Goal: Information Seeking & Learning: Learn about a topic

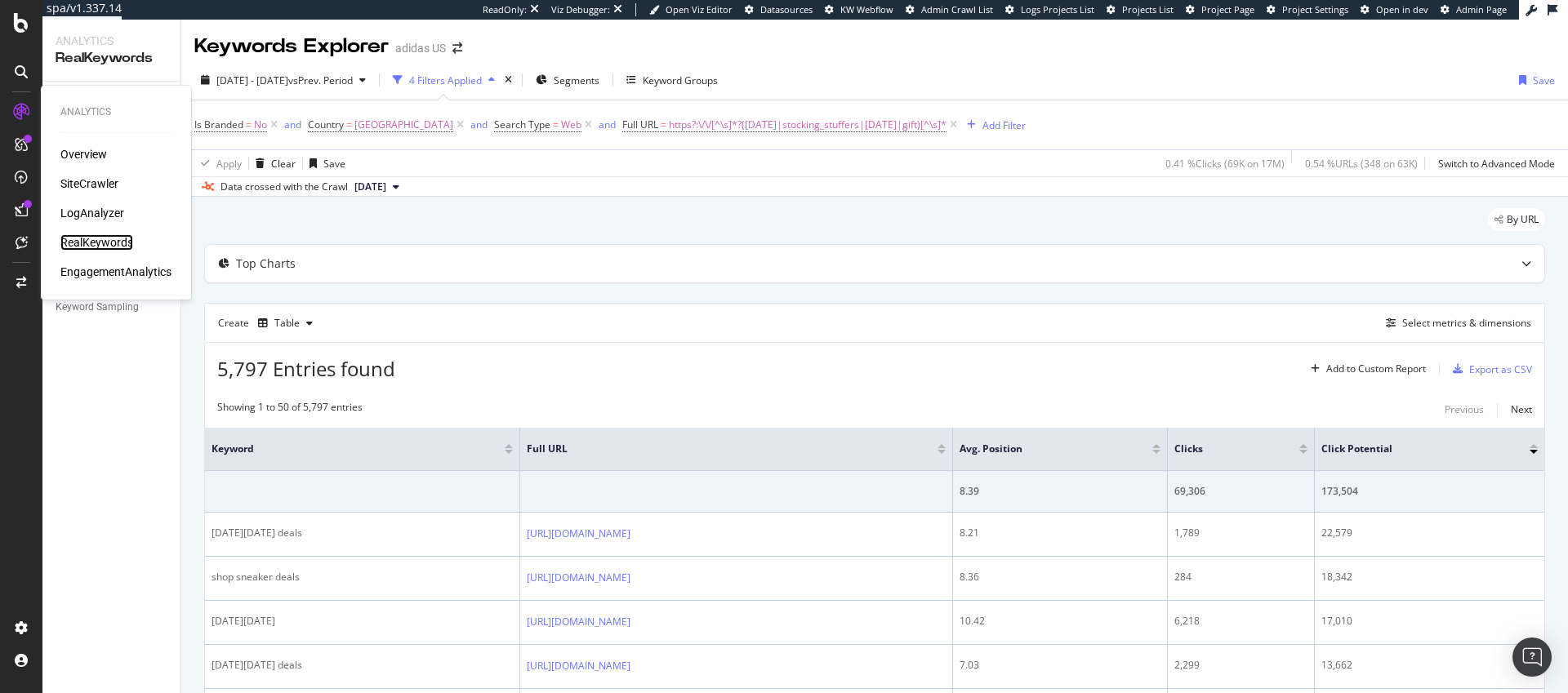
click at [83, 241] on div "RealKeywords" at bounding box center [96, 243] width 73 height 17
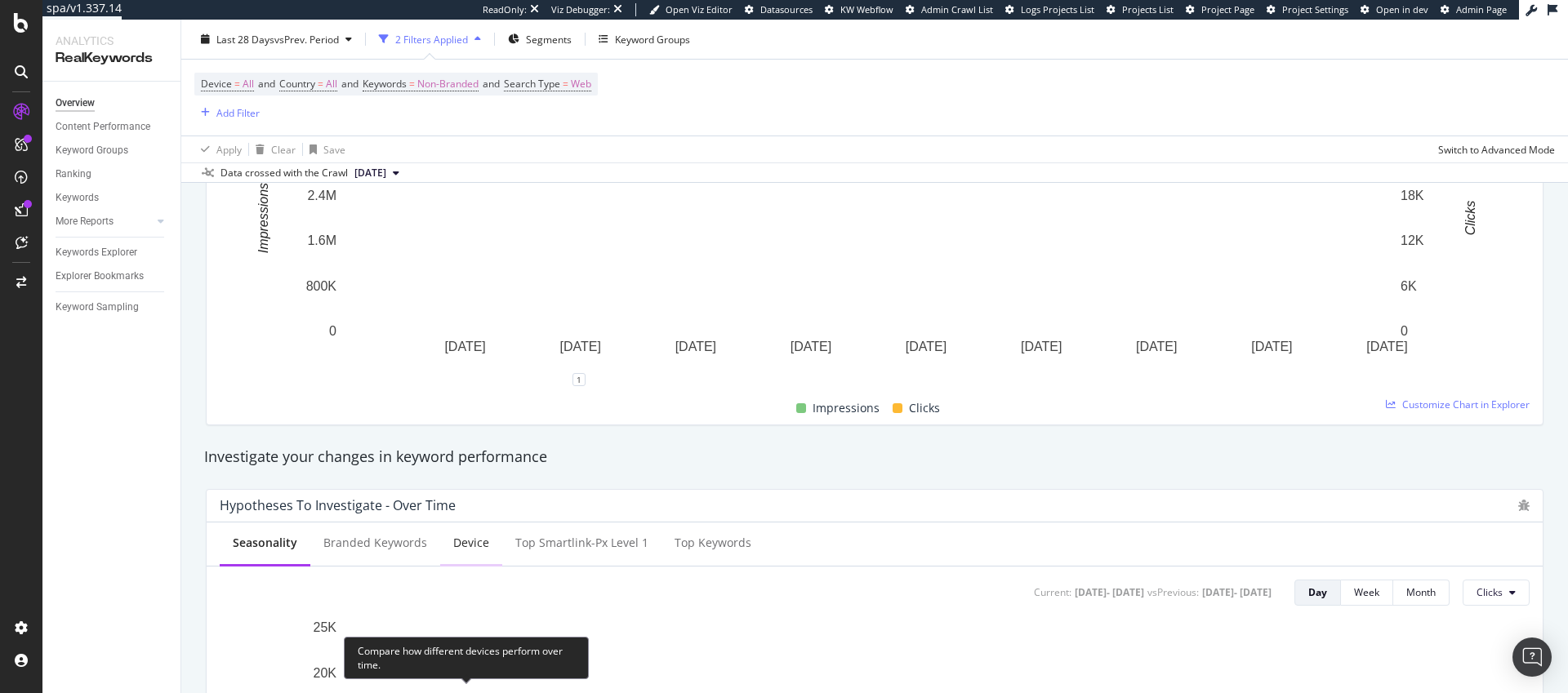
scroll to position [113, 0]
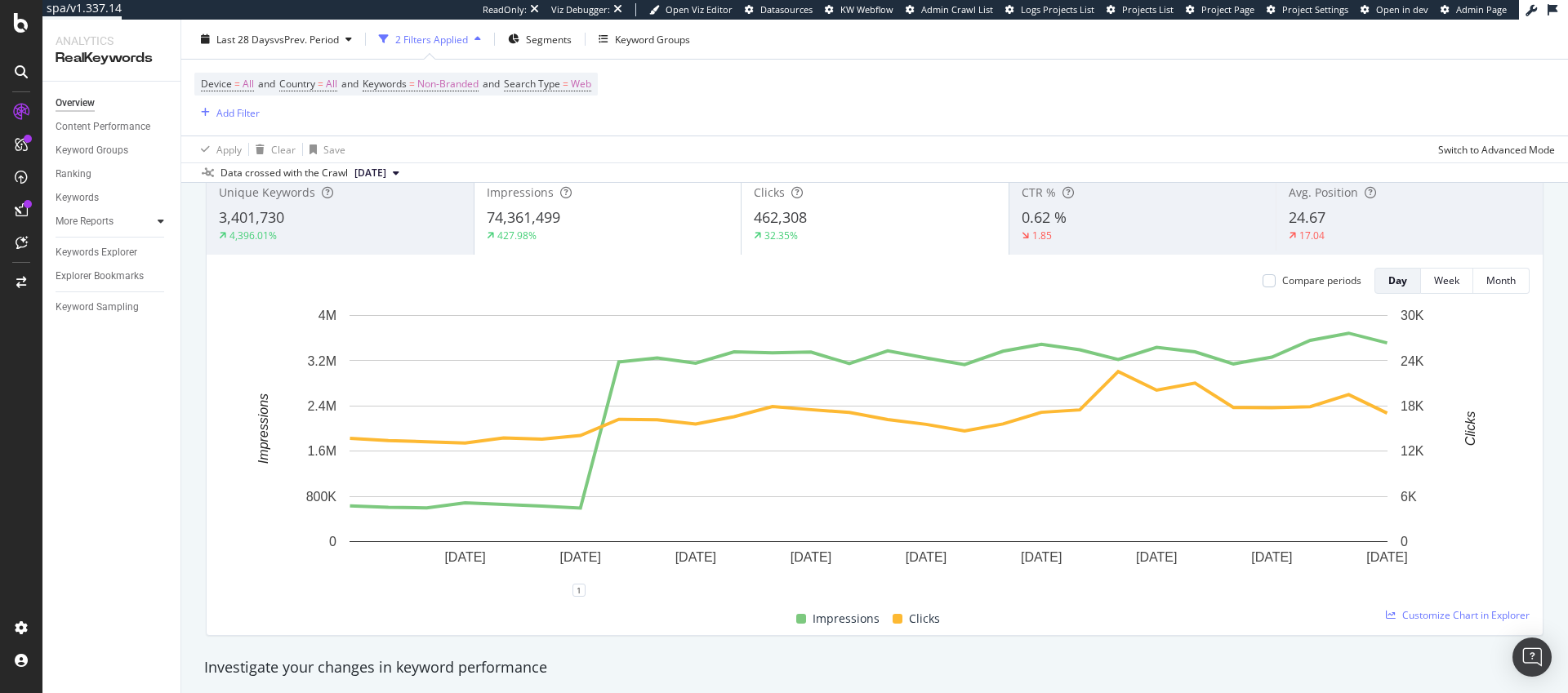
click at [164, 221] on icon at bounding box center [161, 221] width 7 height 10
click at [93, 342] on div "Keywords Explorer" at bounding box center [97, 347] width 82 height 18
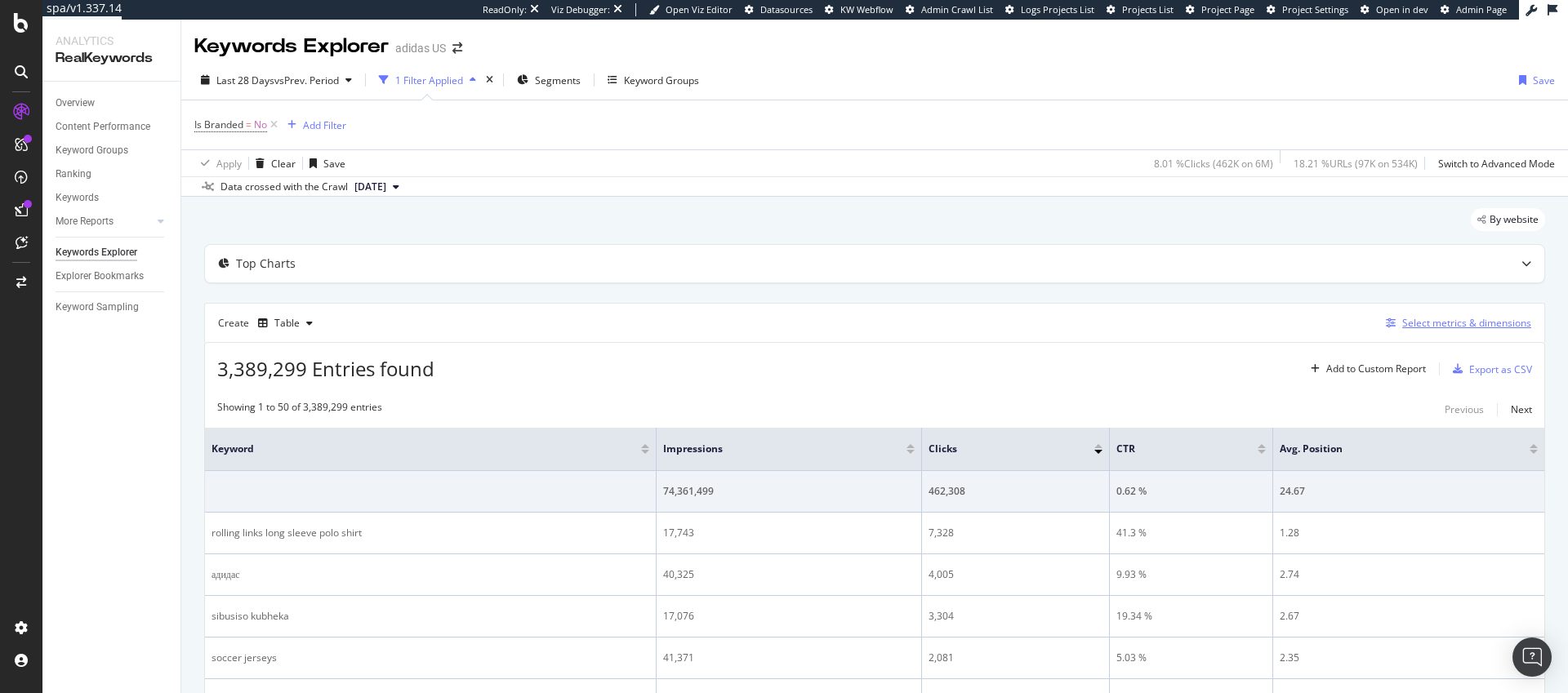
click at [1453, 326] on div "Select metrics & dimensions" at bounding box center [1467, 323] width 129 height 14
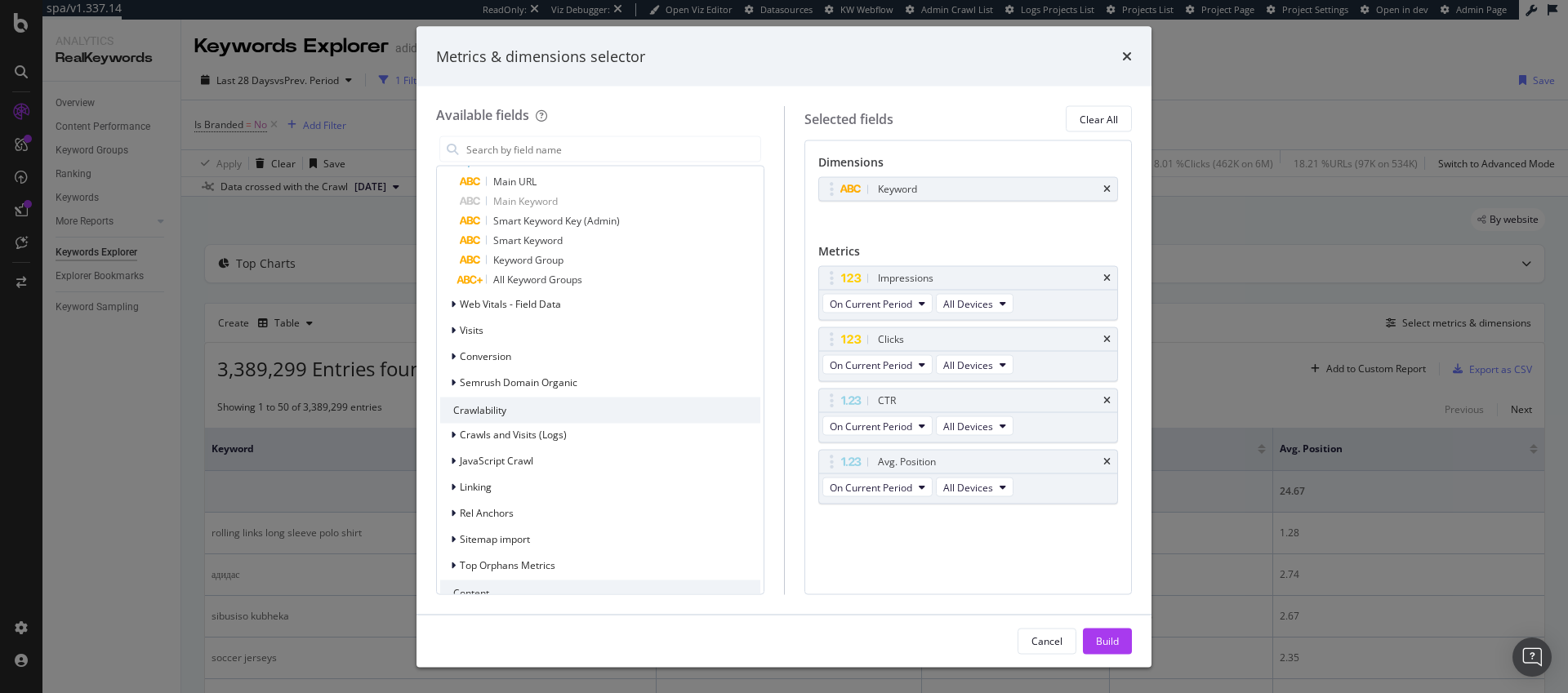
scroll to position [1368, 0]
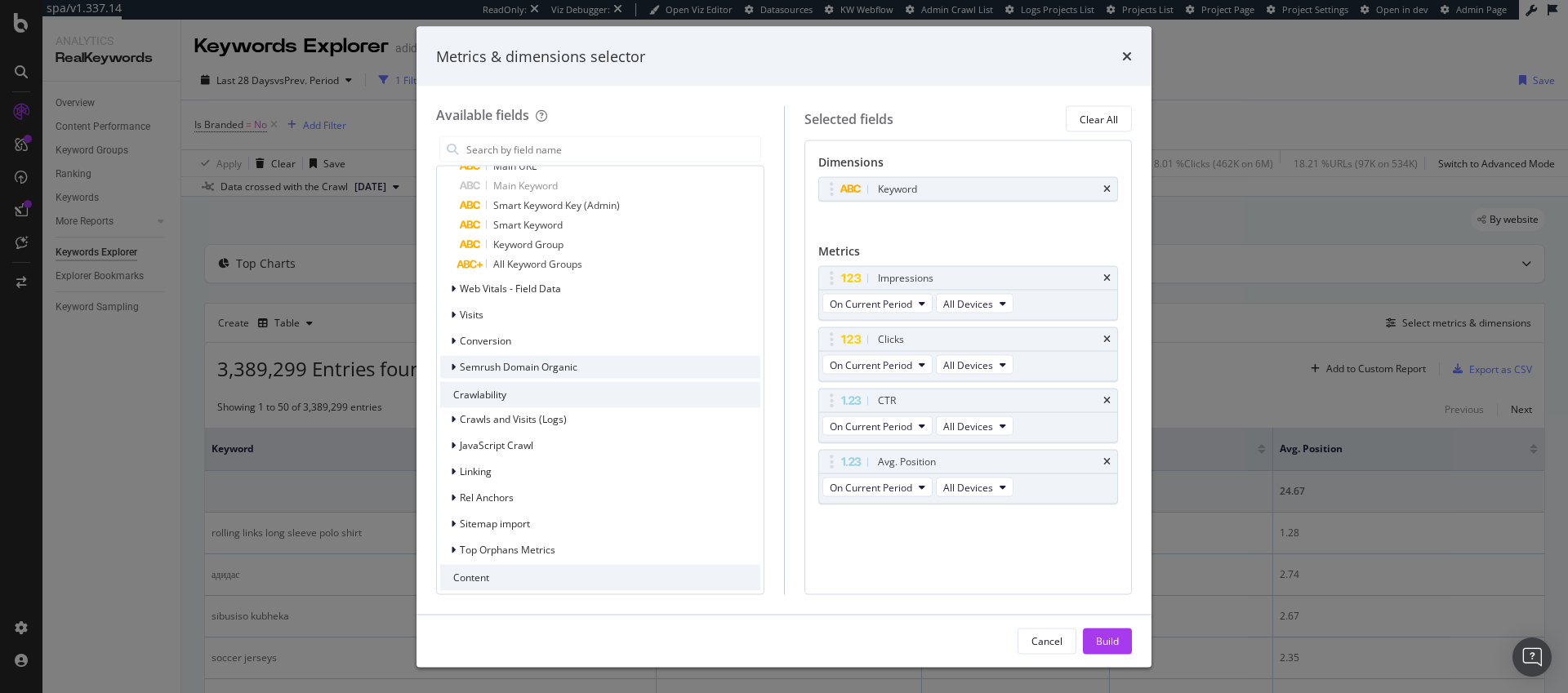
click at [453, 366] on icon "modal" at bounding box center [453, 368] width 5 height 10
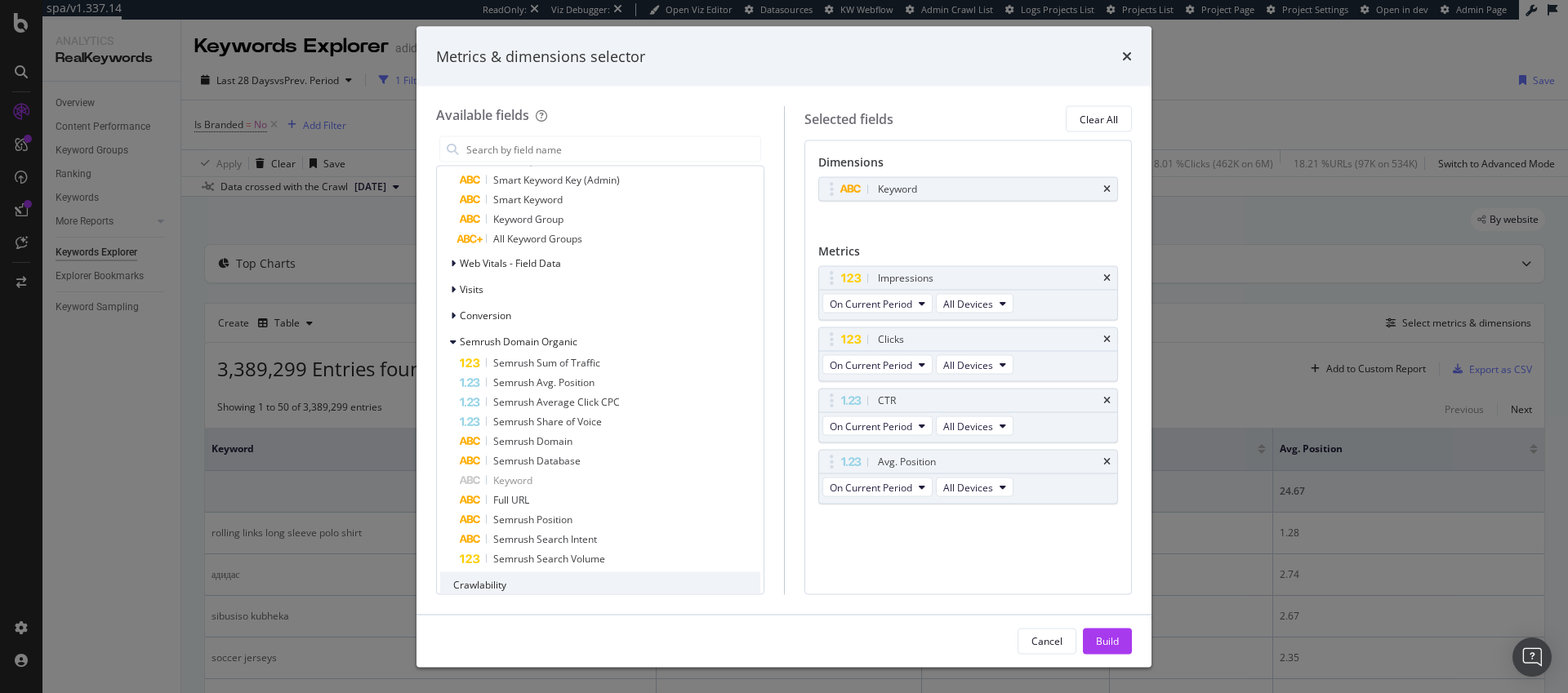
scroll to position [1398, 0]
click at [584, 554] on span "Semrush Search Volume" at bounding box center [549, 555] width 112 height 14
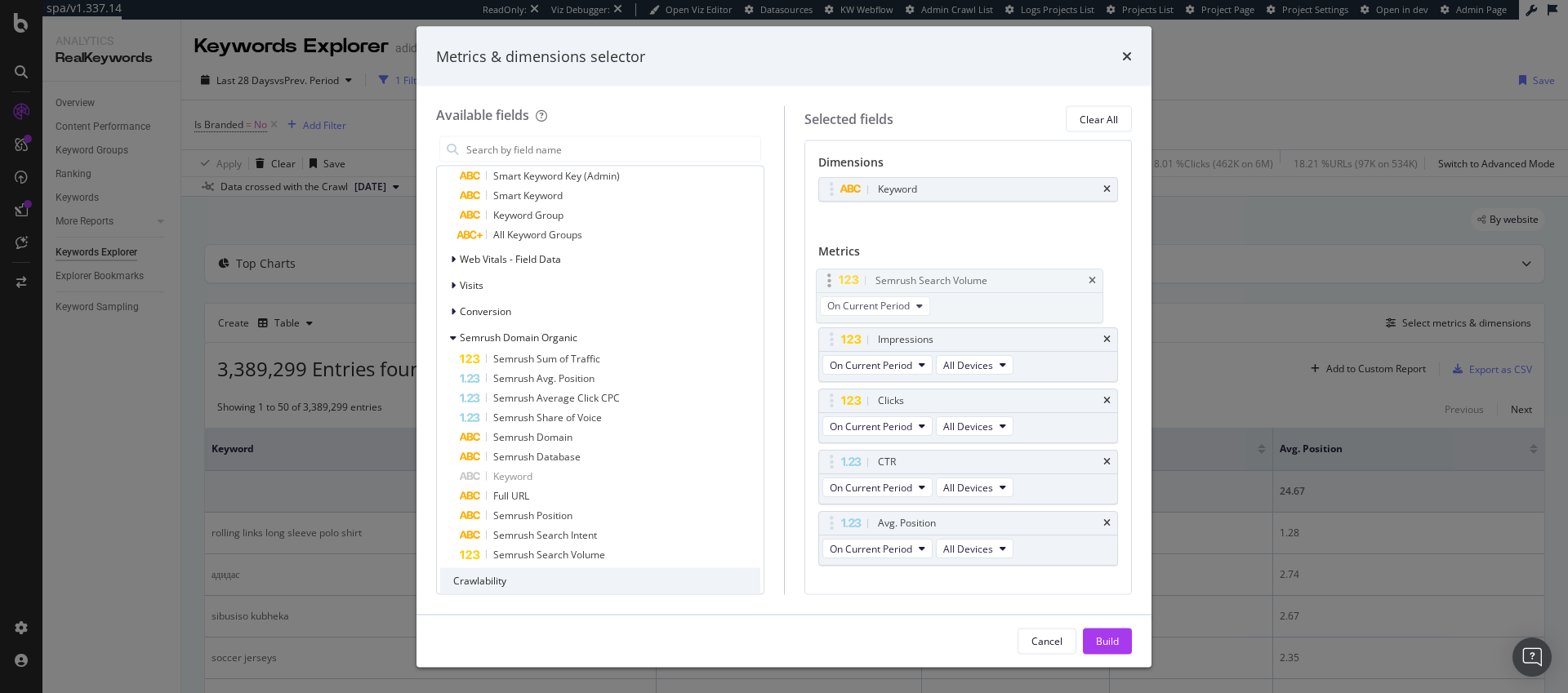
drag, startPoint x: 827, startPoint y: 521, endPoint x: 824, endPoint y: 279, distance: 242.0
click at [824, 279] on body "spa/v1.337.14 ReadOnly: Viz Debugger: Open Viz Editor Datasources KW Webflow Ad…" at bounding box center [784, 346] width 1568 height 693
click at [1102, 645] on div "Build" at bounding box center [1107, 640] width 23 height 14
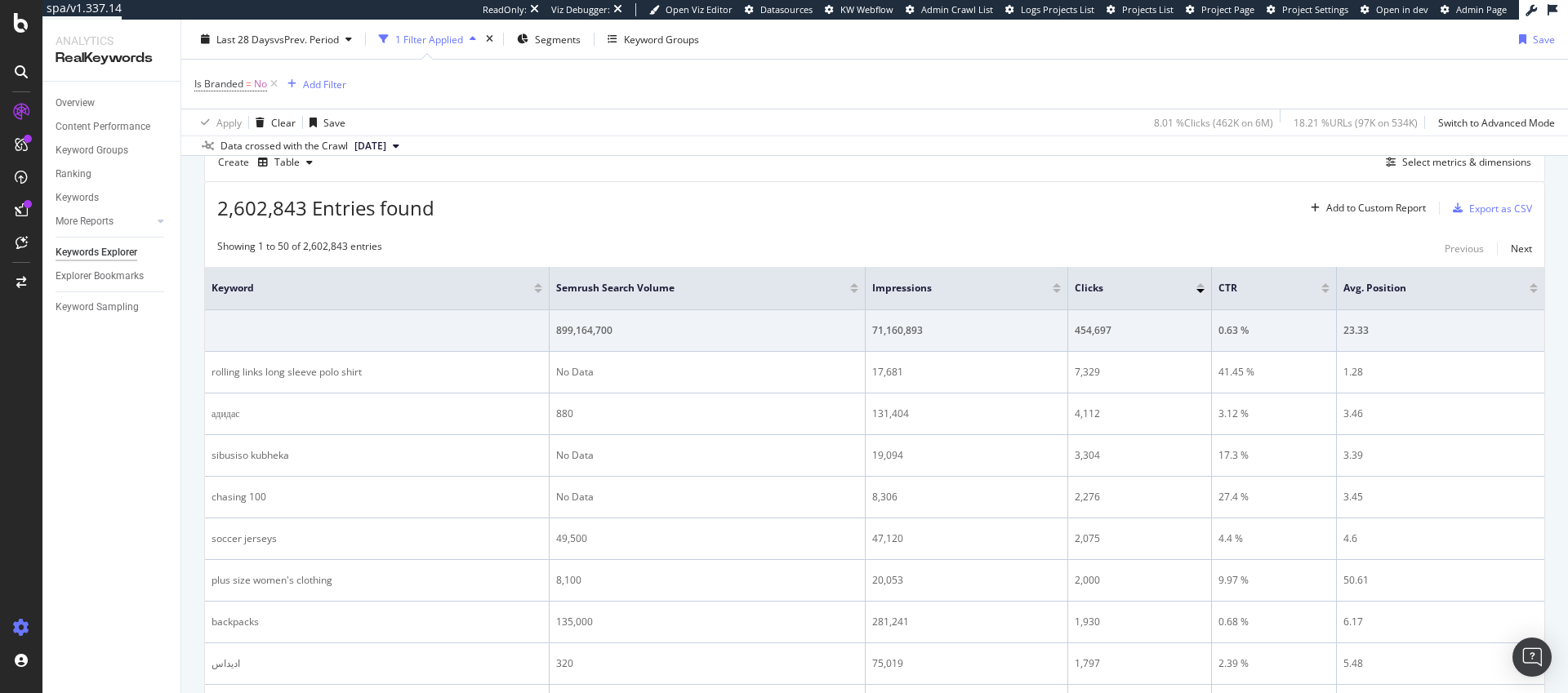
scroll to position [173, 0]
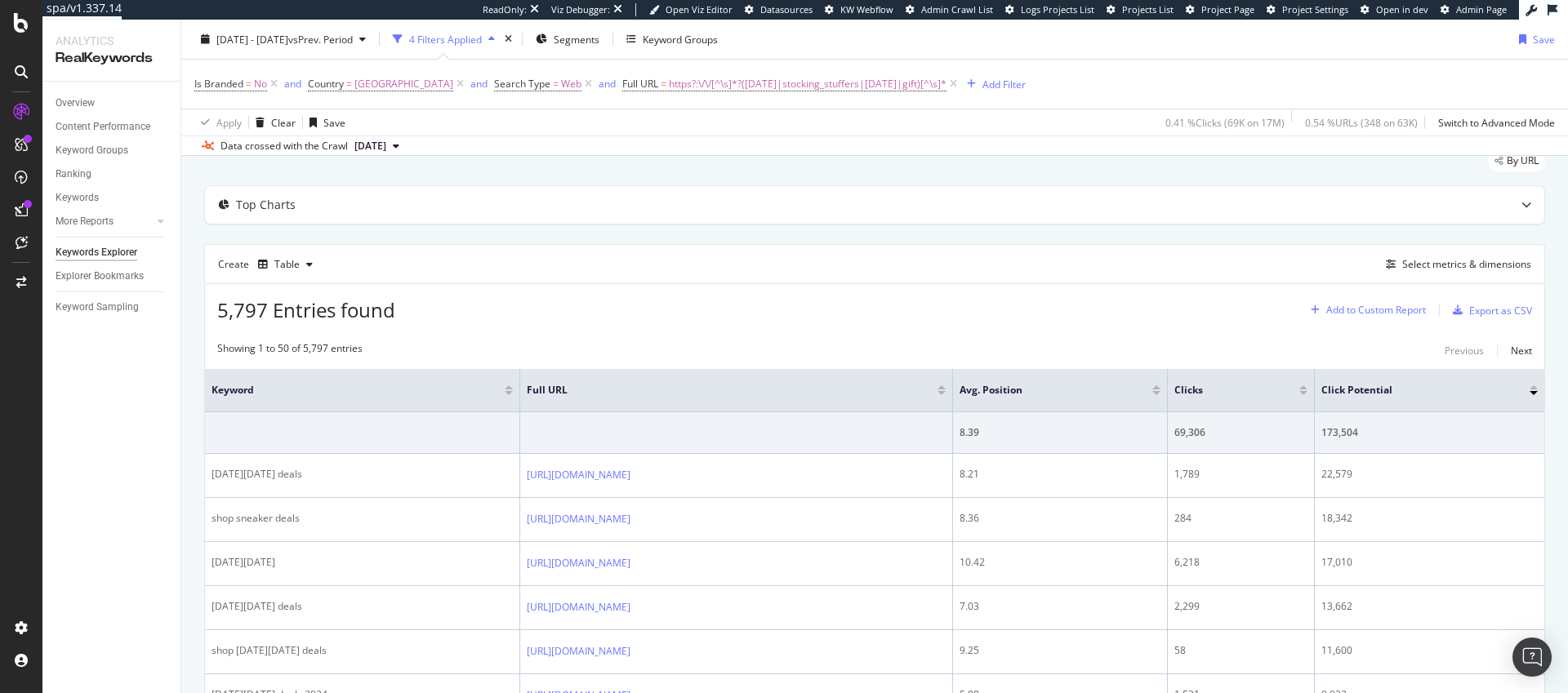
scroll to position [60, 0]
click at [1450, 262] on div "Select metrics & dimensions" at bounding box center [1467, 262] width 129 height 14
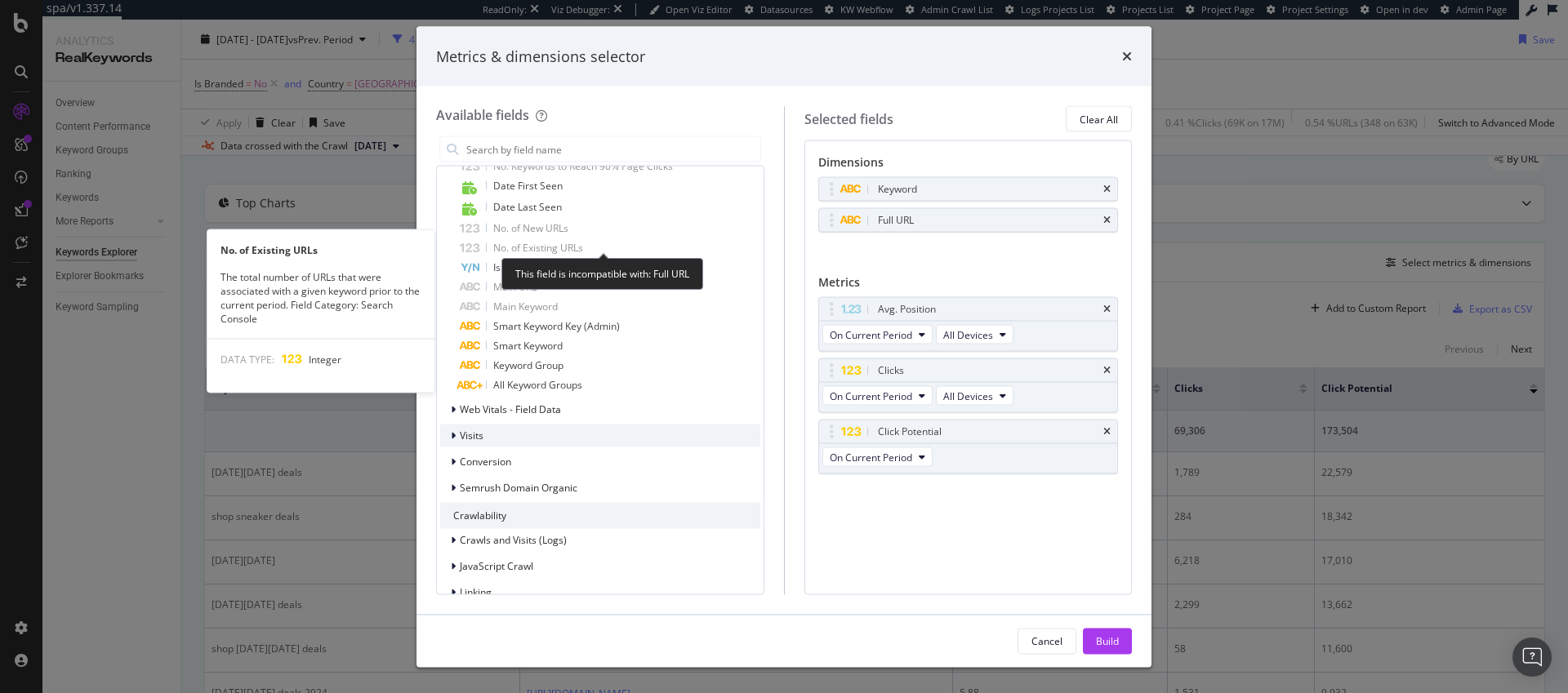
scroll to position [1257, 0]
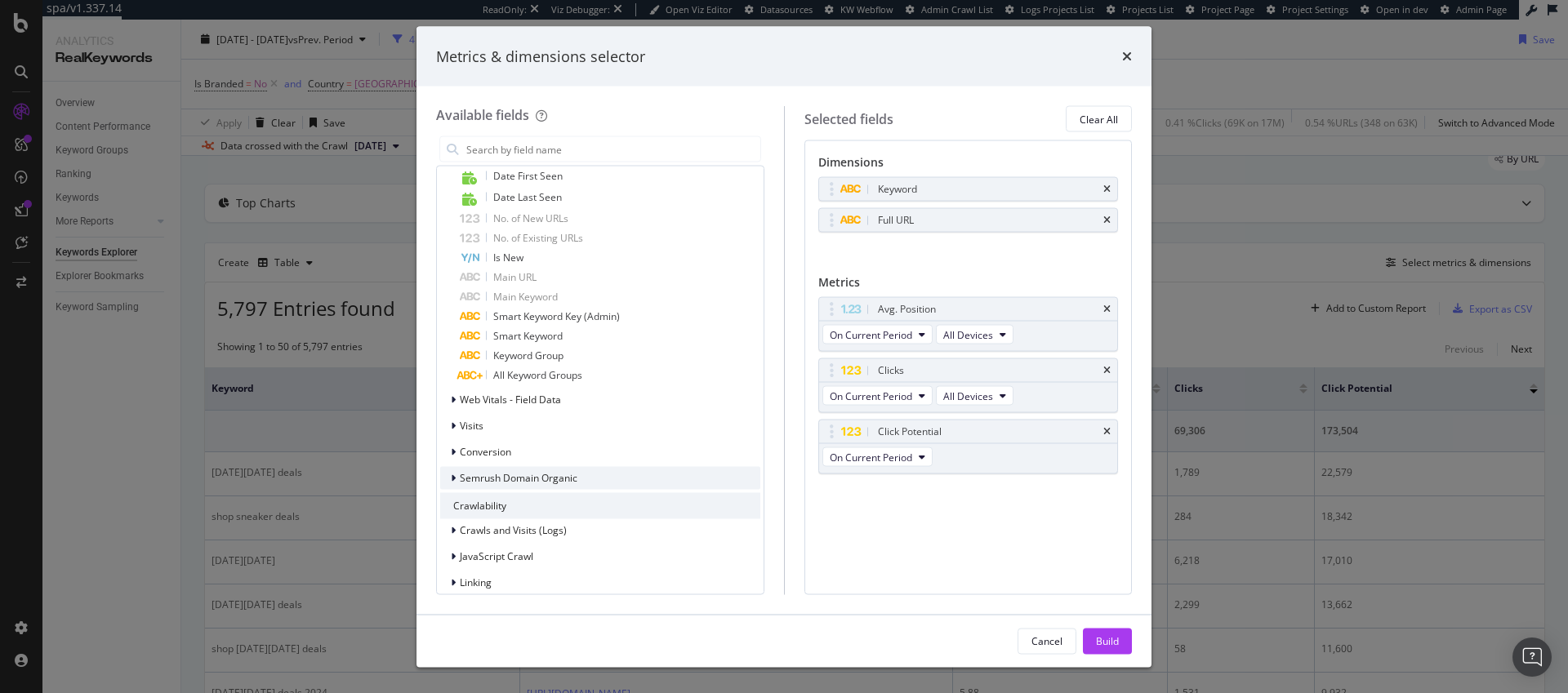
click at [455, 477] on icon "modal" at bounding box center [453, 479] width 5 height 10
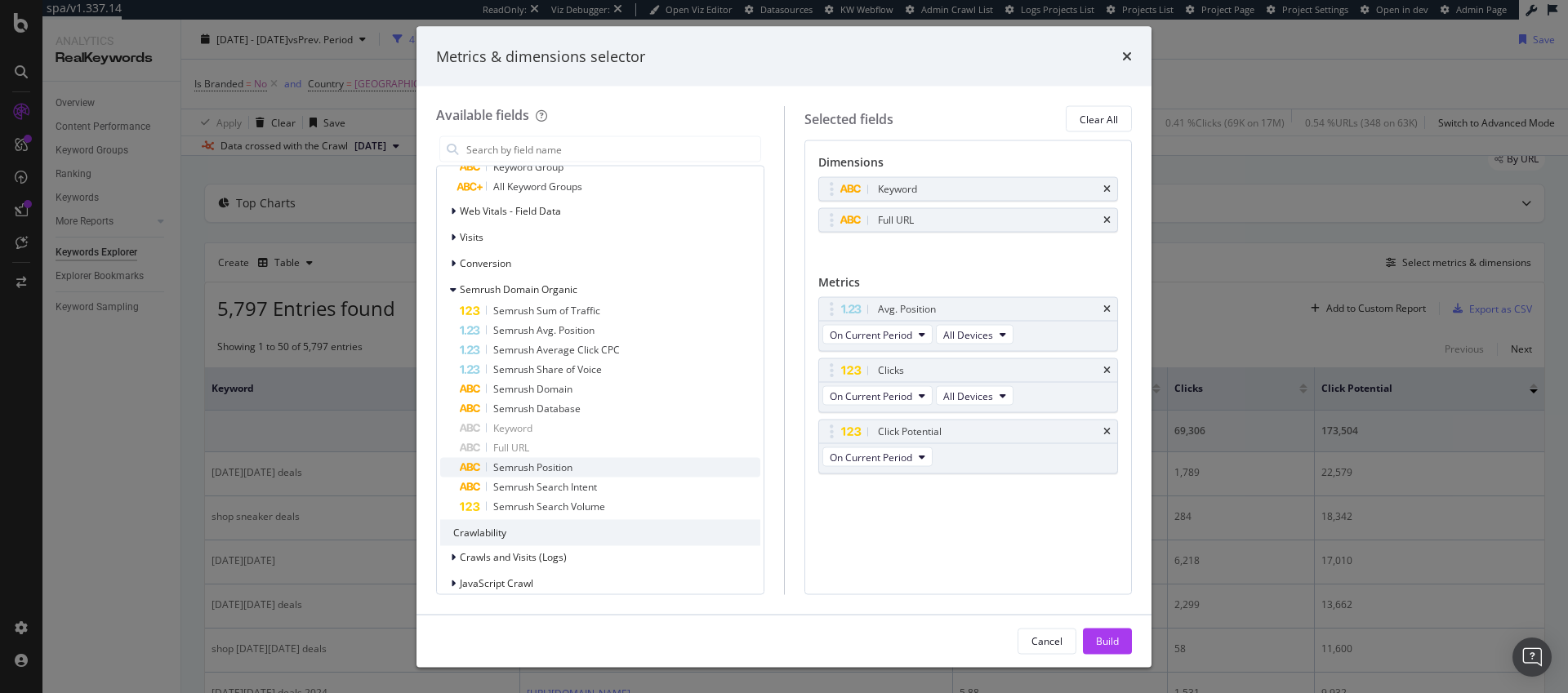
scroll to position [1449, 0]
click at [578, 500] on span "Semrush Search Volume" at bounding box center [549, 502] width 112 height 14
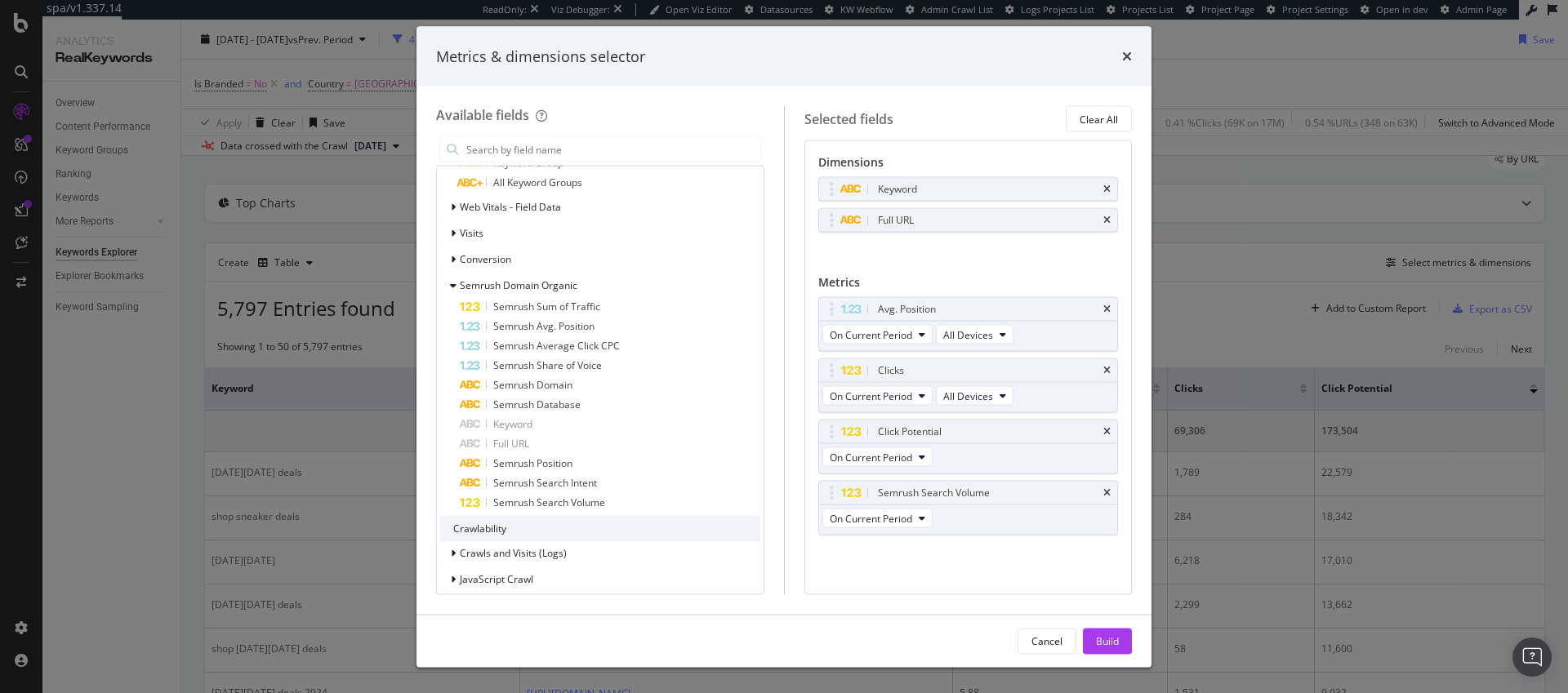
click at [1112, 642] on div "Build" at bounding box center [1107, 640] width 23 height 14
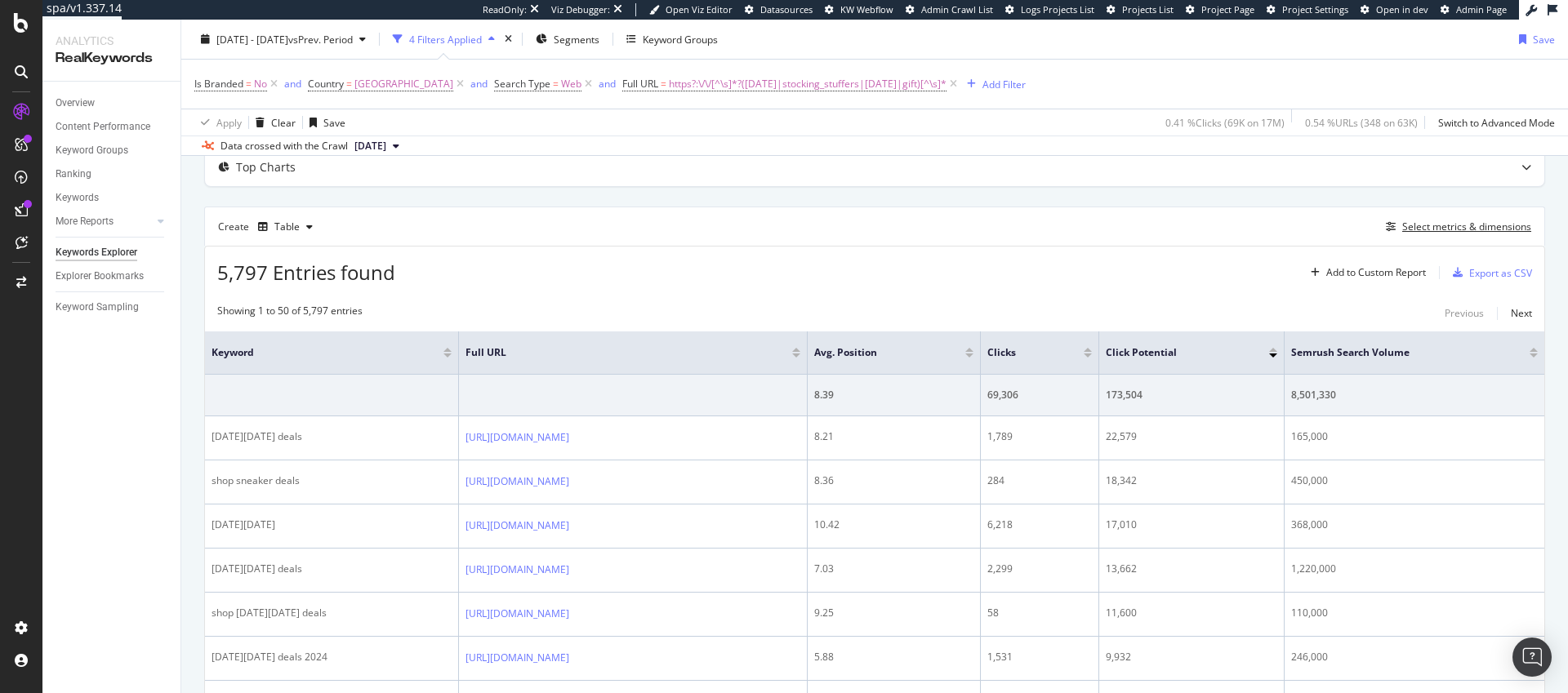
scroll to position [57, 0]
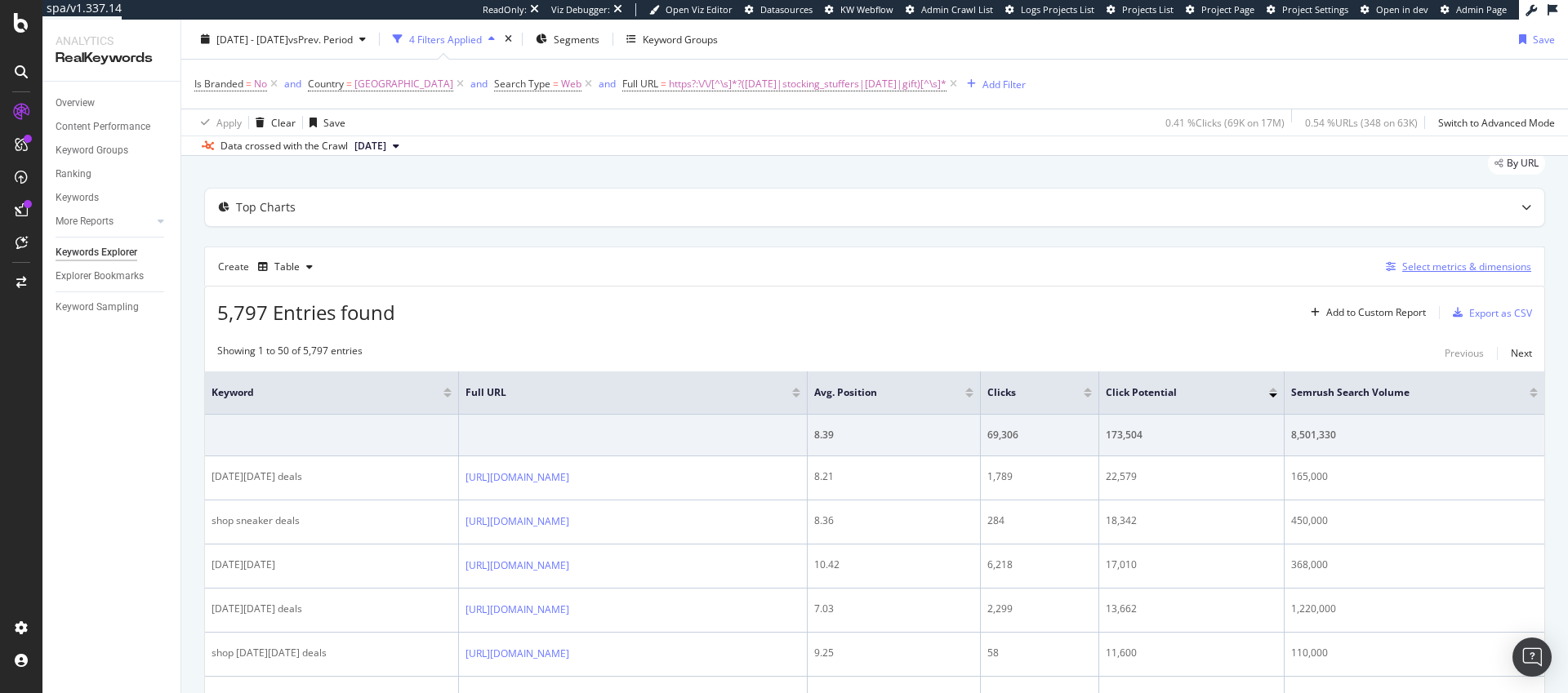
click at [1457, 266] on div "Select metrics & dimensions" at bounding box center [1467, 266] width 129 height 14
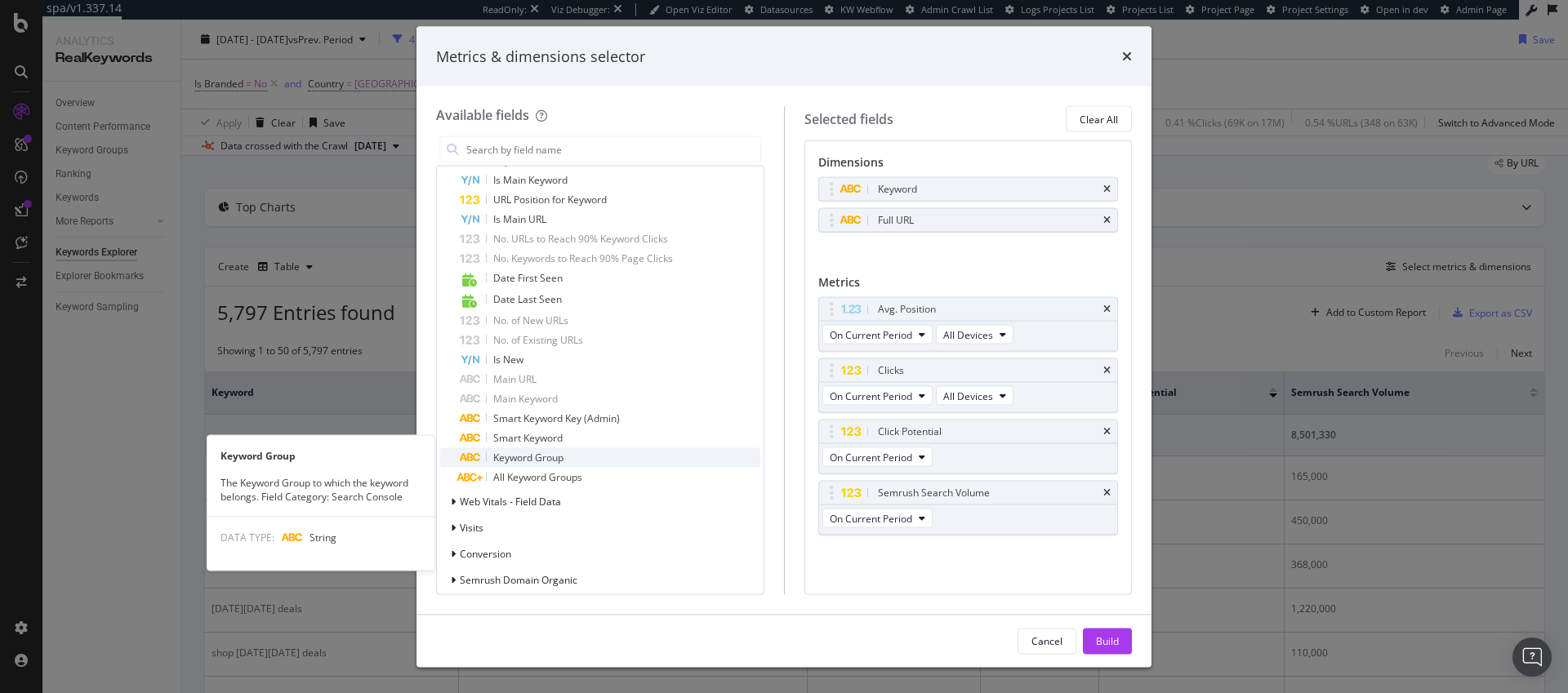
scroll to position [1193, 0]
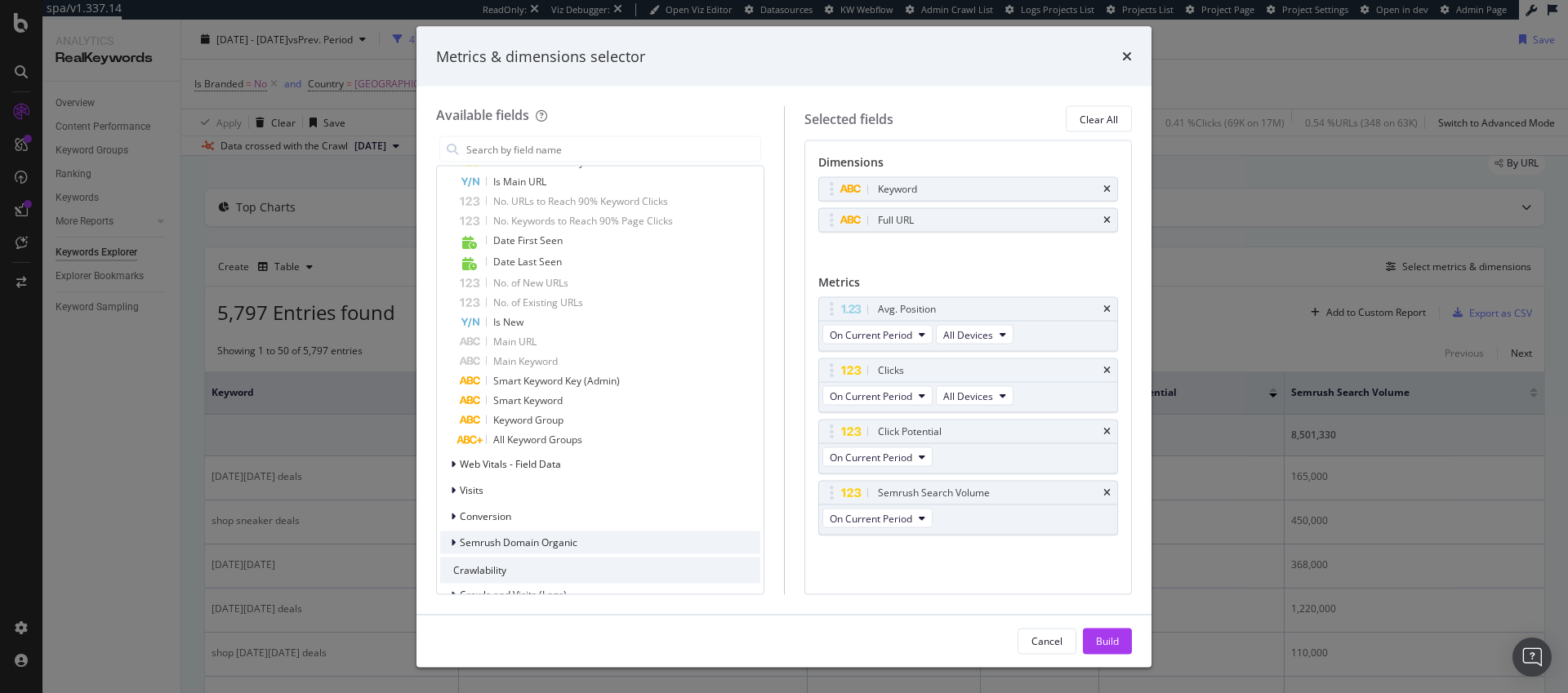
click at [452, 540] on icon "modal" at bounding box center [453, 543] width 5 height 10
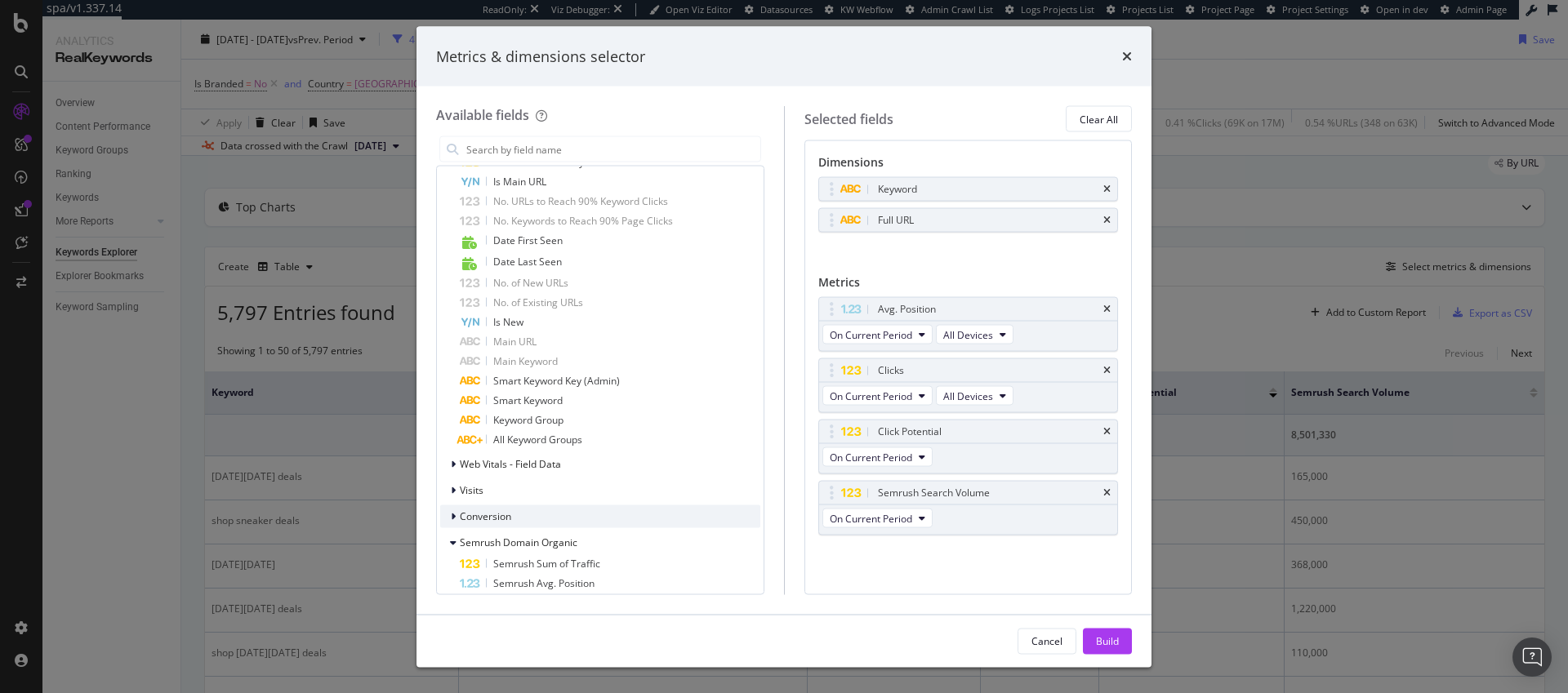
scroll to position [1523, 0]
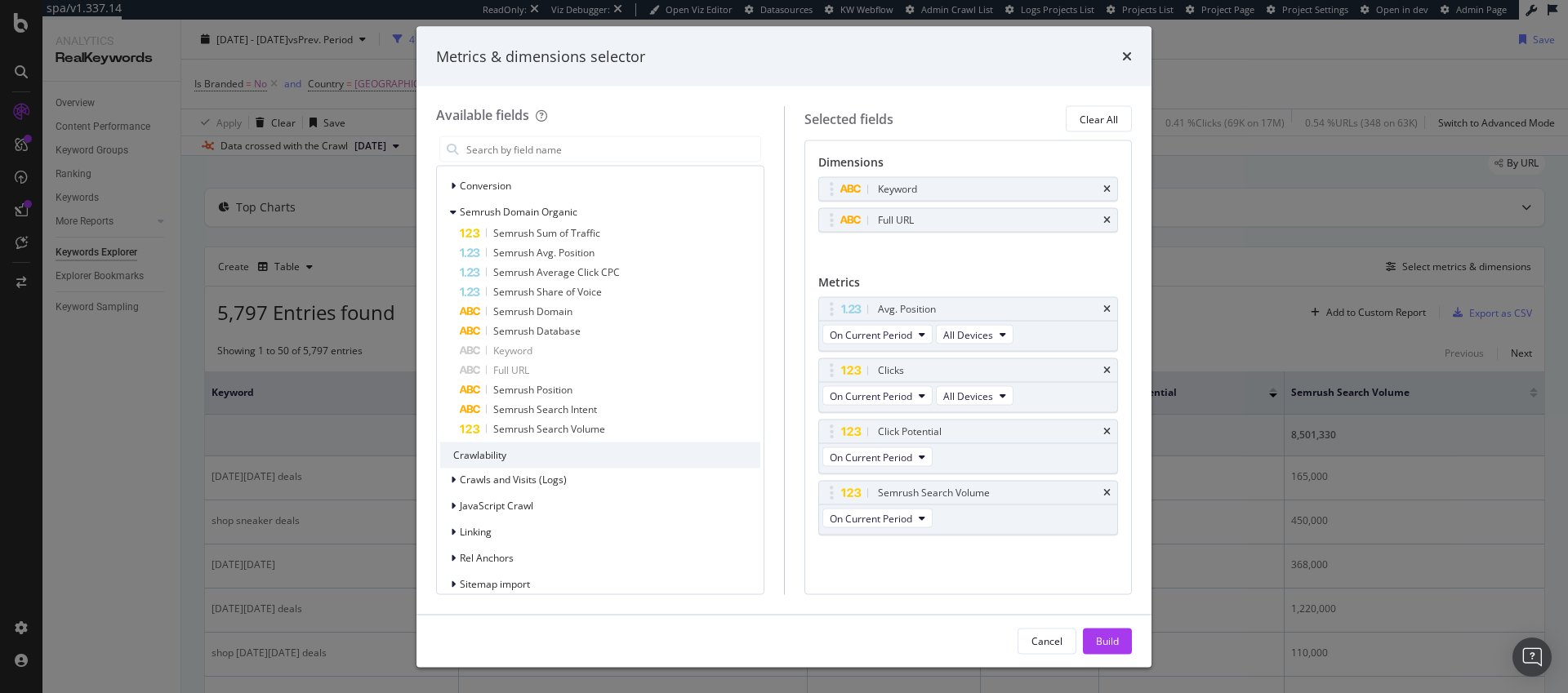
click at [69, 475] on div "Metrics & dimensions selector Available fields Recently Used Full URL Keyword S…" at bounding box center [784, 346] width 1568 height 693
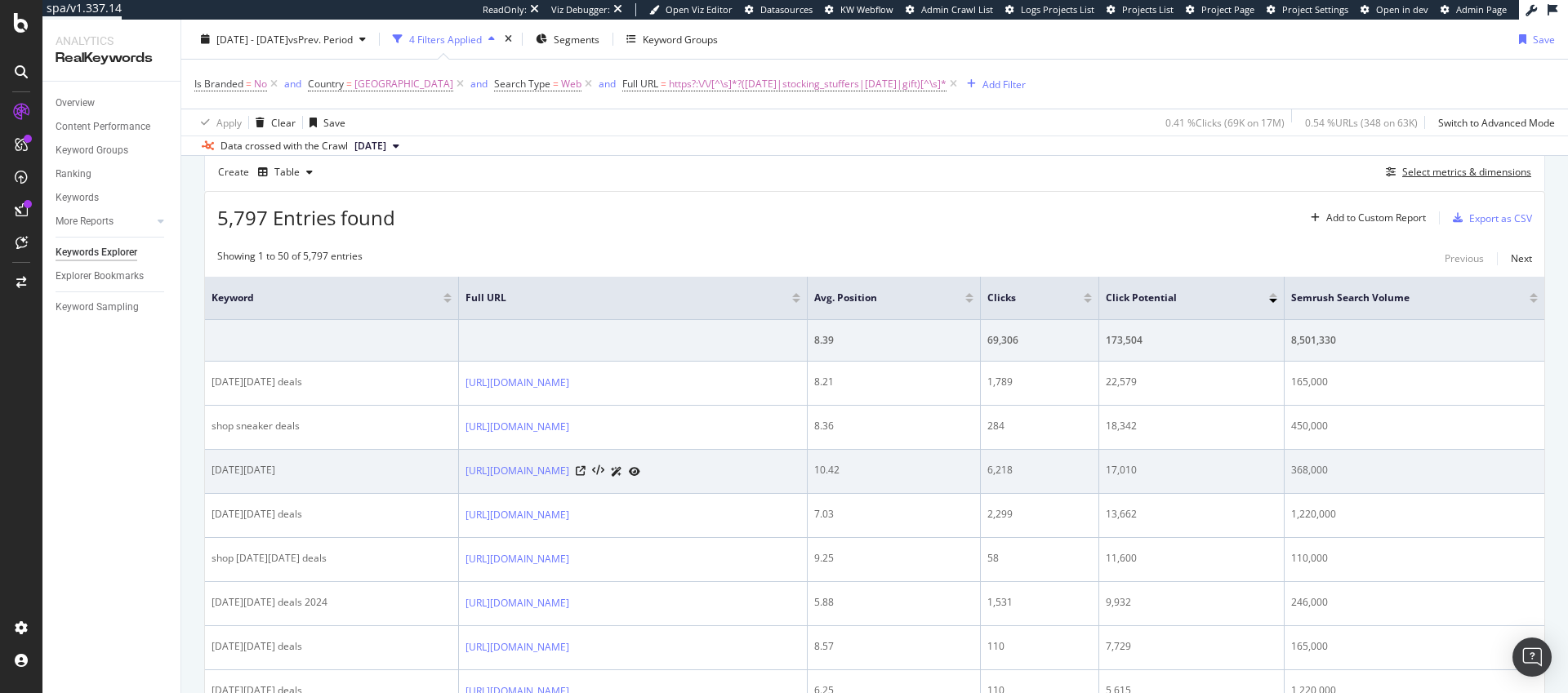
scroll to position [156, 0]
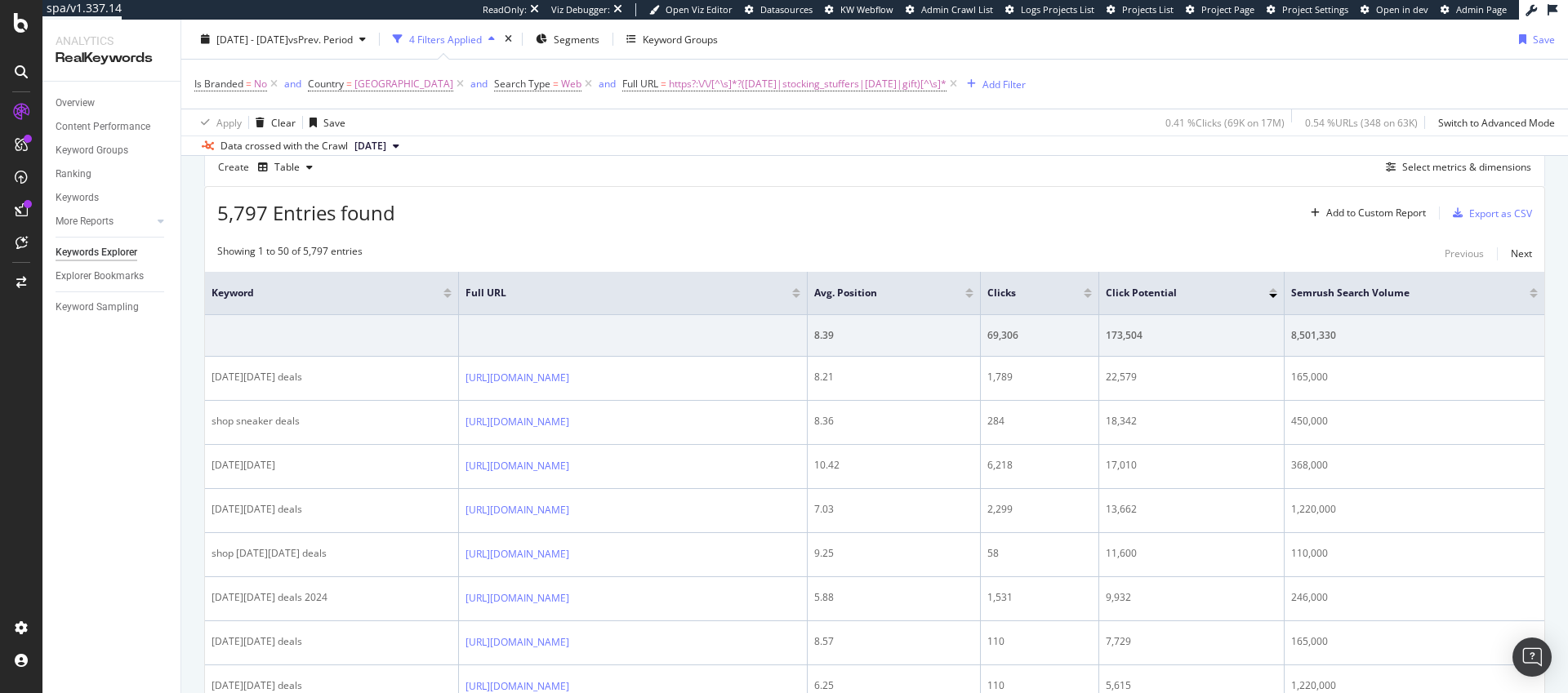
click at [443, 290] on div at bounding box center [447, 290] width 8 height 4
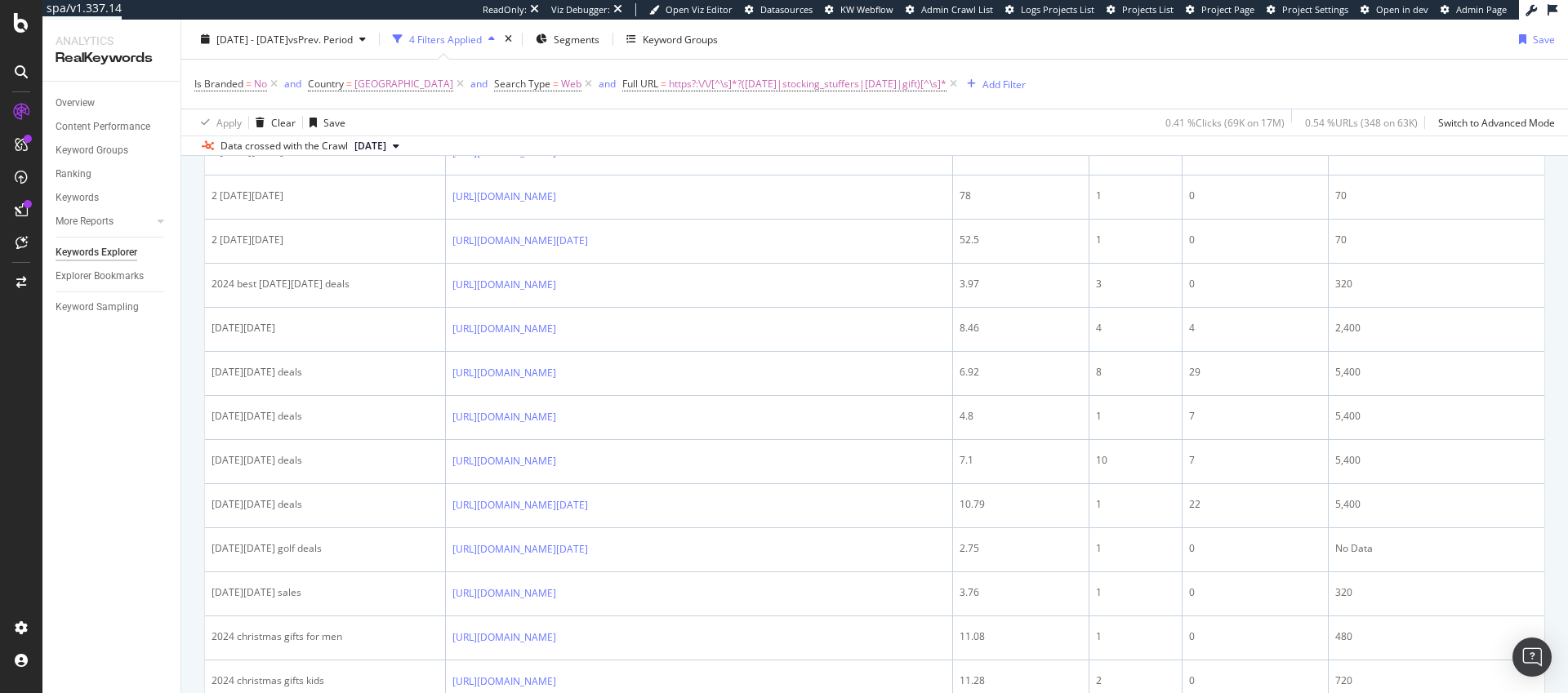
scroll to position [360, 0]
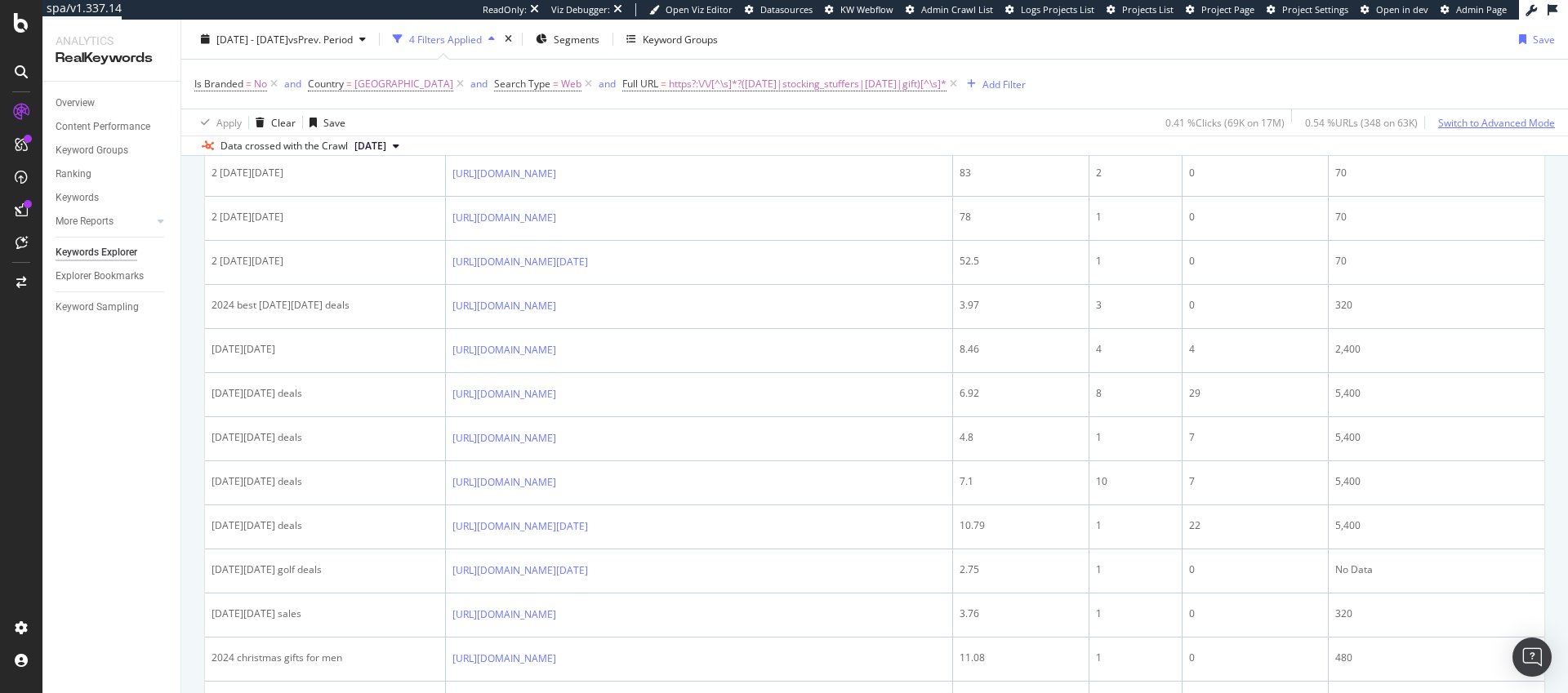
click at [1480, 120] on div "Switch to Advanced Mode" at bounding box center [1497, 122] width 117 height 14
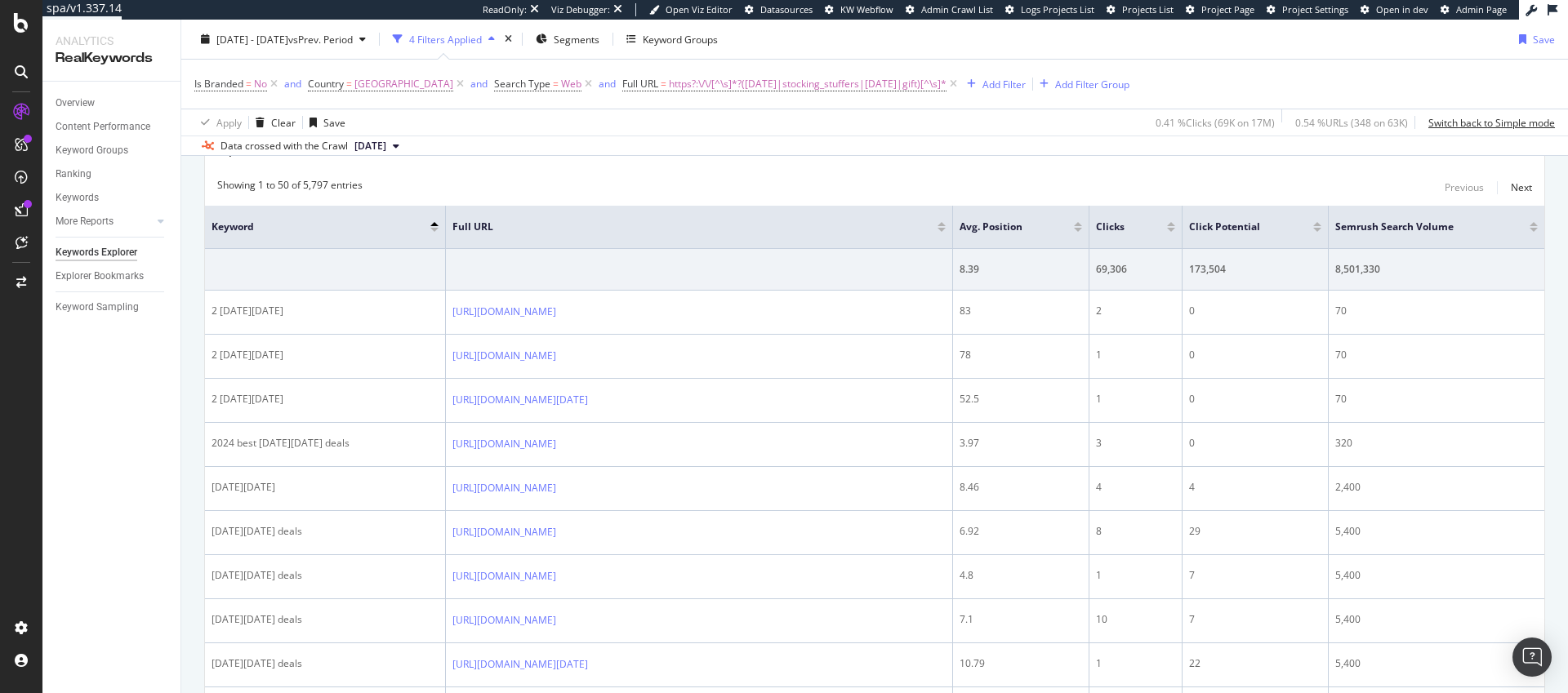
scroll to position [221, 0]
